Goal: Navigation & Orientation: Go to known website

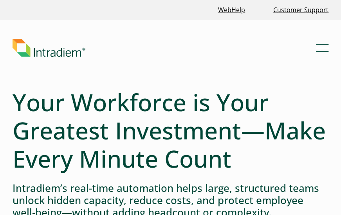
click at [27, 46] on img "Link to homepage of Intradiem" at bounding box center [49, 48] width 73 height 18
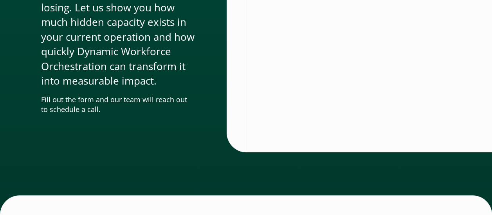
scroll to position [2951, 0]
